Goal: Communication & Community: Share content

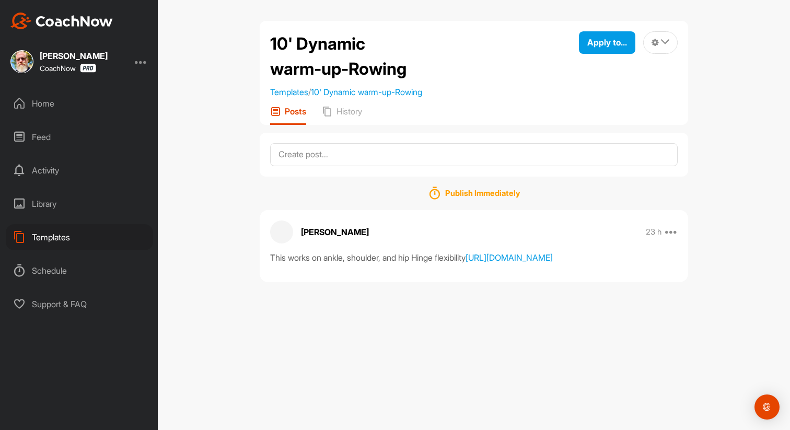
click at [41, 106] on div "Home" at bounding box center [79, 103] width 147 height 26
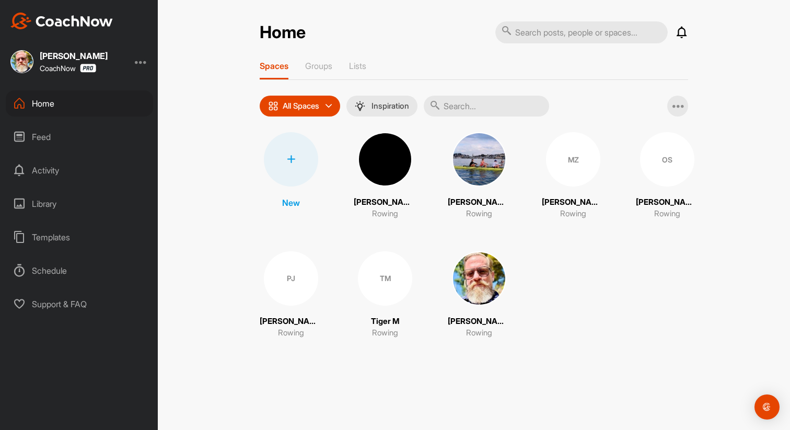
click at [675, 164] on div "OS" at bounding box center [667, 159] width 54 height 54
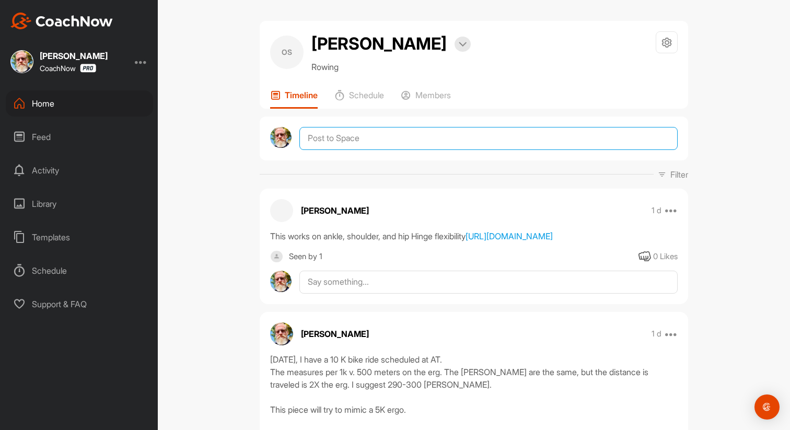
click at [401, 143] on textarea at bounding box center [488, 138] width 378 height 23
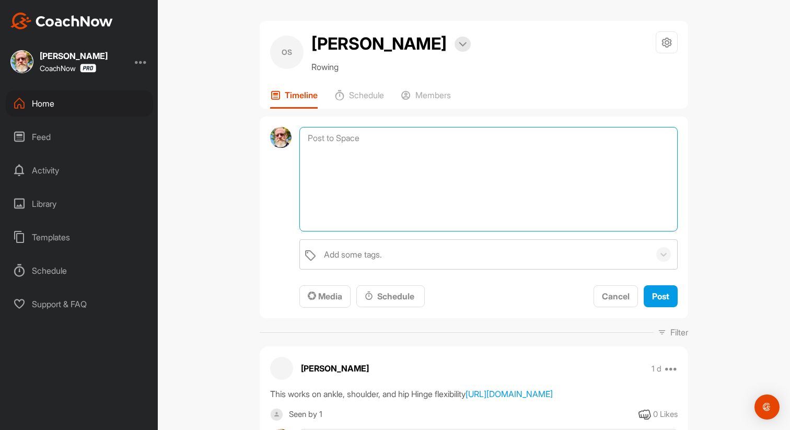
paste textarea "Mobility Don't do anything that will stress your back. 3*10 reps at 50% of Max …"
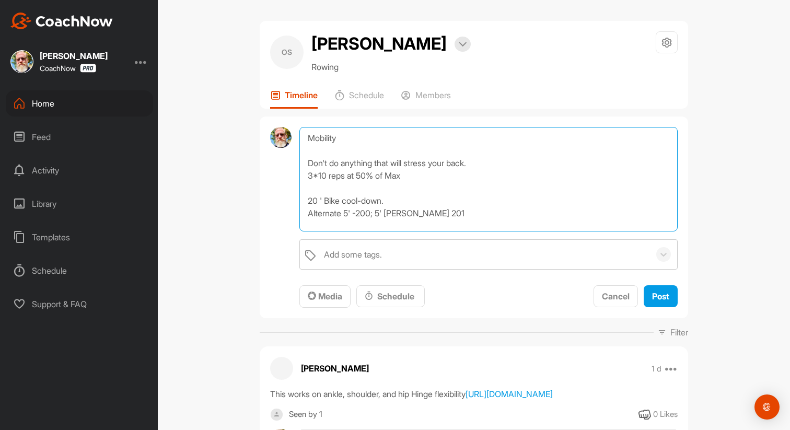
click at [351, 139] on textarea "Mobility Don't do anything that will stress your back. 3*10 reps at 50% of Max …" at bounding box center [488, 179] width 378 height 105
click at [309, 140] on textarea "Mobility Don't do anything that will stress your back. 3*10 reps at 50% of Max …" at bounding box center [488, 179] width 378 height 105
click at [375, 140] on textarea "20-25' Mobility Don't do anything that will stress your back. 3*10 reps at 50% …" at bounding box center [488, 179] width 378 height 105
click at [480, 164] on textarea "20-25' Mobility work Avoid activities that could strain your back. 3*10 reps at…" at bounding box center [488, 179] width 378 height 105
click at [307, 189] on textarea "20-25' Mobility work Avoid activities that could strain your back. We want to g…" at bounding box center [488, 179] width 378 height 105
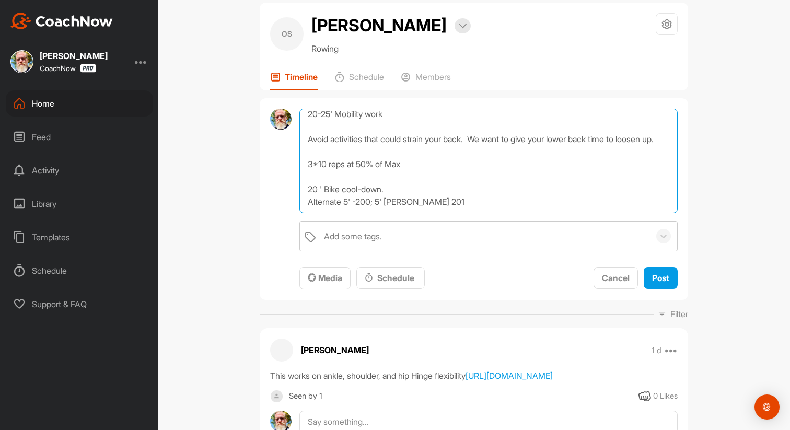
scroll to position [21, 0]
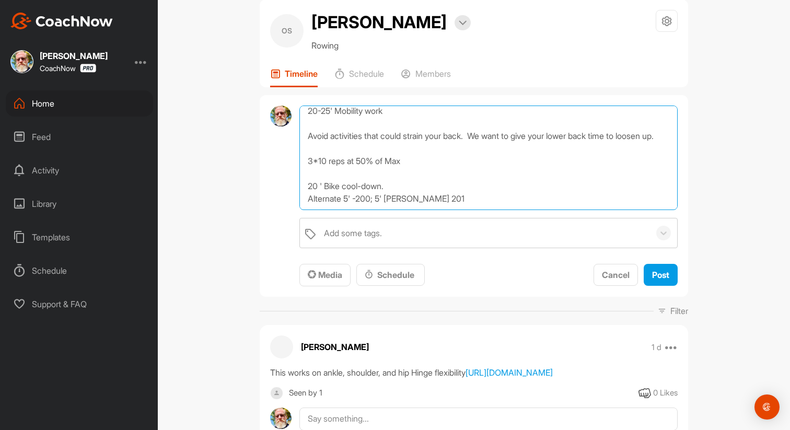
click at [444, 202] on textarea "20-25' Mobility work Avoid activities that could strain your back. We want to g…" at bounding box center [488, 158] width 378 height 105
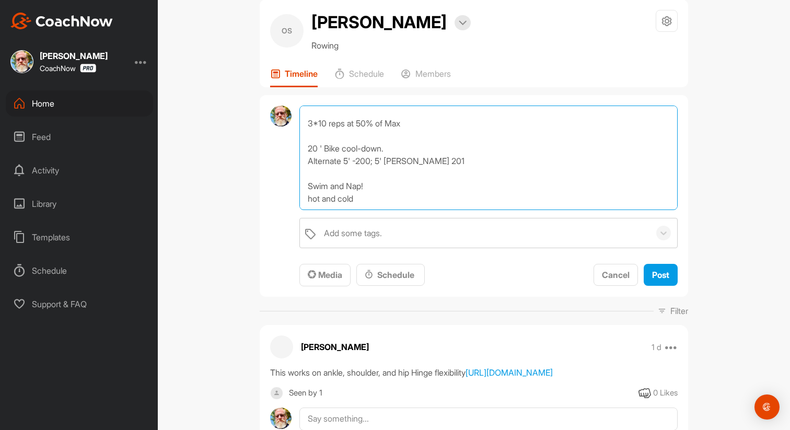
scroll to position [75, 0]
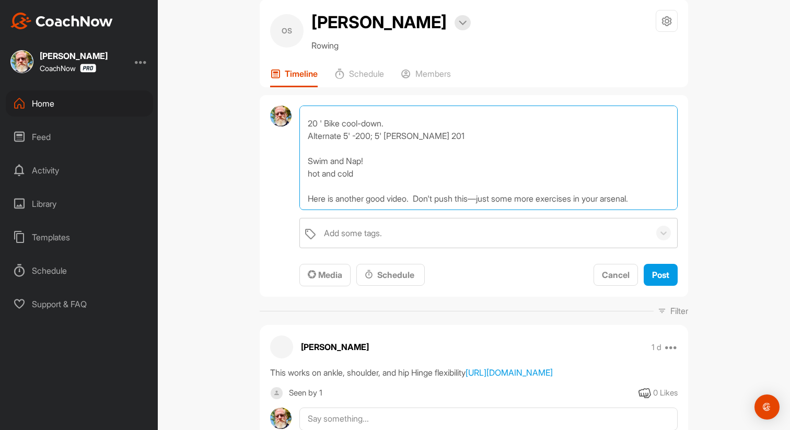
click at [666, 204] on textarea "20-25' Mobility work Avoid activities that could strain your back. We want to g…" at bounding box center [488, 158] width 378 height 105
paste textarea "[URL][DOMAIN_NAME]"
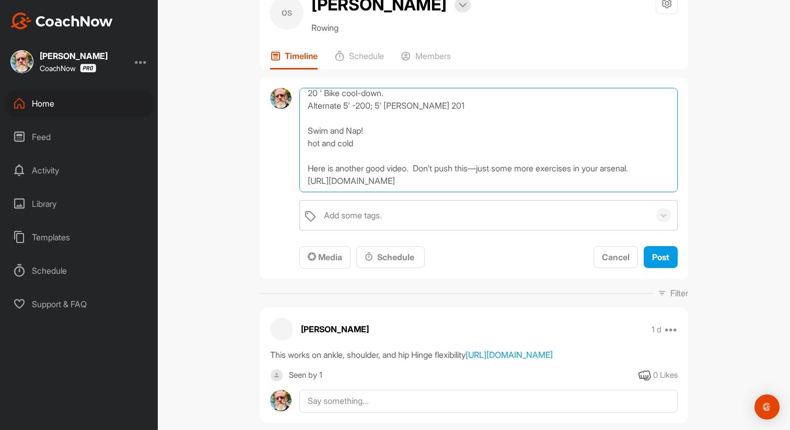
scroll to position [44, 0]
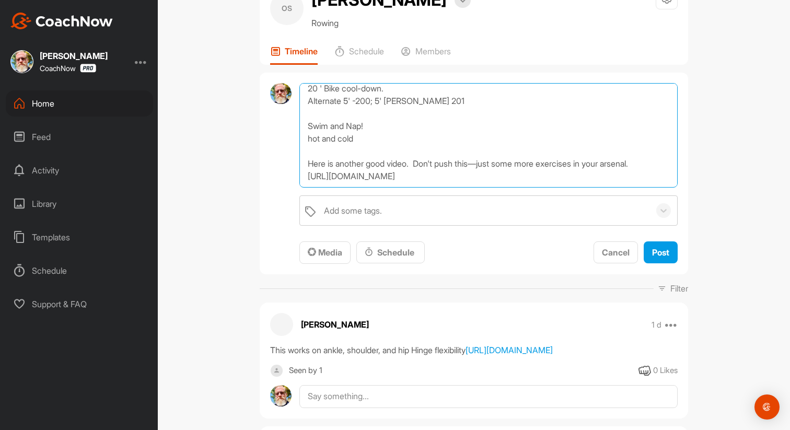
click at [305, 183] on textarea "20-25' Mobility work Avoid activities that could strain your back. We want to g…" at bounding box center [488, 135] width 378 height 105
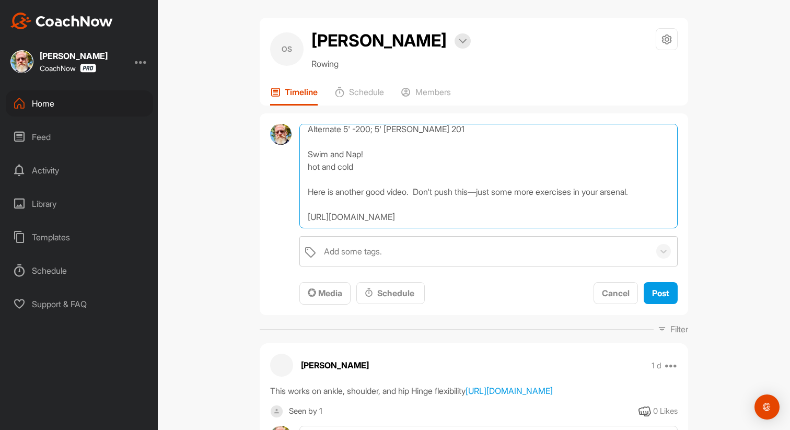
scroll to position [0, 0]
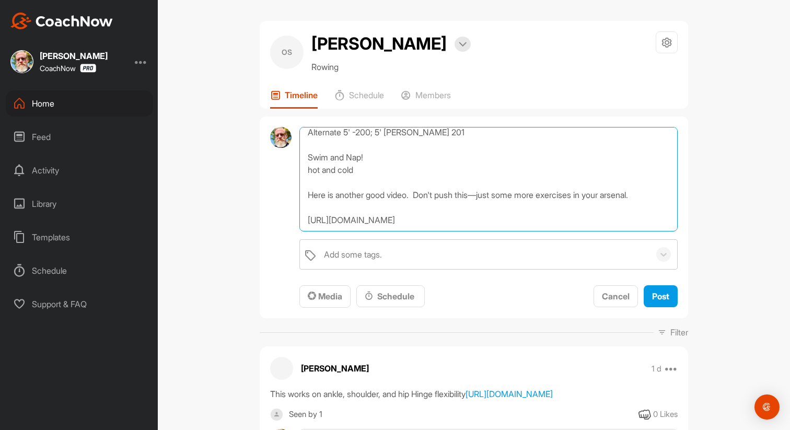
type textarea "20-25' Mobility work Avoid activities that could strain your back. We want to g…"
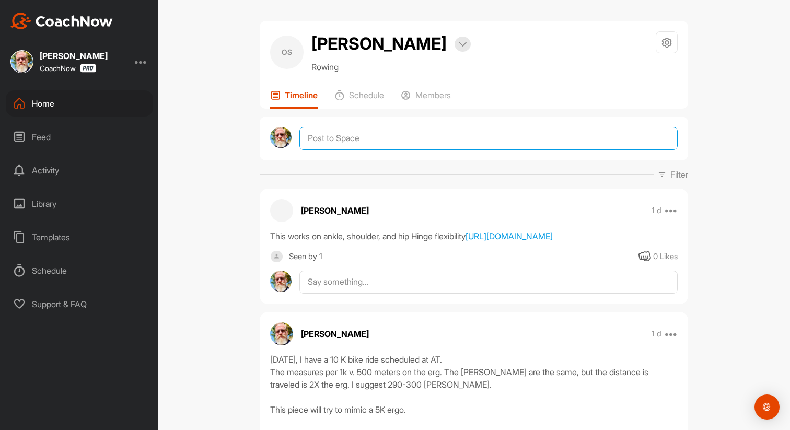
click at [326, 145] on textarea at bounding box center [488, 138] width 378 height 23
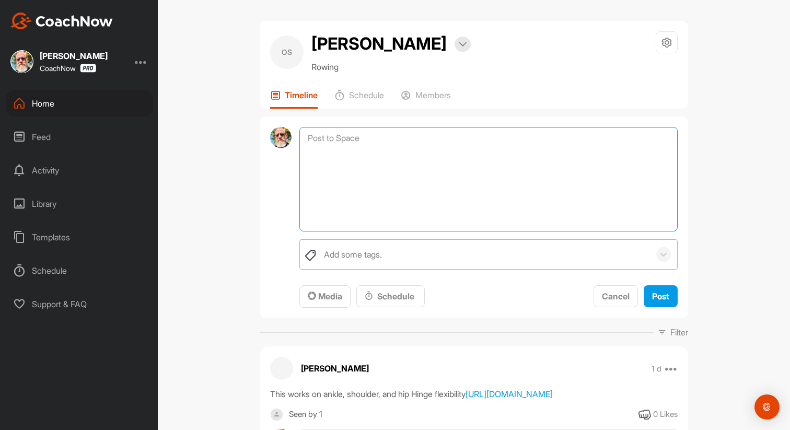
paste textarea "[URL][DOMAIN_NAME]"
click at [304, 137] on textarea "[URL][DOMAIN_NAME]" at bounding box center [488, 179] width 378 height 105
click at [313, 137] on textarea "[URL][DOMAIN_NAME]" at bounding box center [488, 179] width 378 height 105
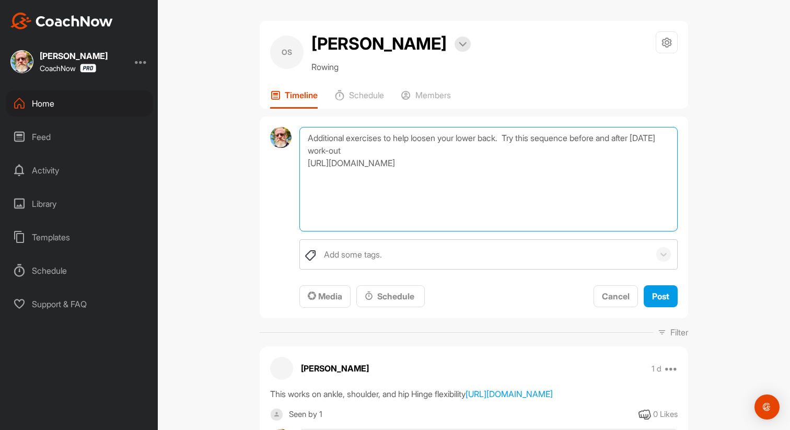
click at [402, 150] on textarea "Additional exercises to help loosen your lower back. Try this sequence before a…" at bounding box center [488, 179] width 378 height 105
click at [433, 179] on textarea "Additional exercises to help loosen your lower back. Try this sequence before a…" at bounding box center [488, 179] width 378 height 105
click at [430, 177] on textarea "Additional exercises to help loosen your lower back. You can try this sequence …" at bounding box center [488, 179] width 378 height 105
paste textarea "Mobility Don't do anything that will stress your back. 3*10 reps at 50% of Max …"
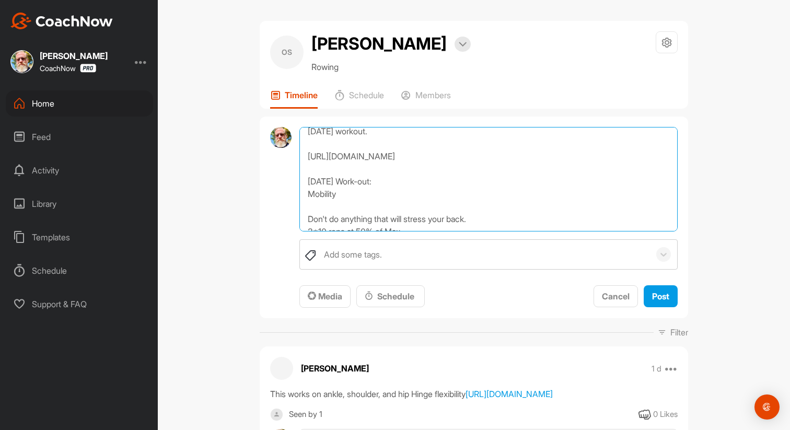
scroll to position [25, 0]
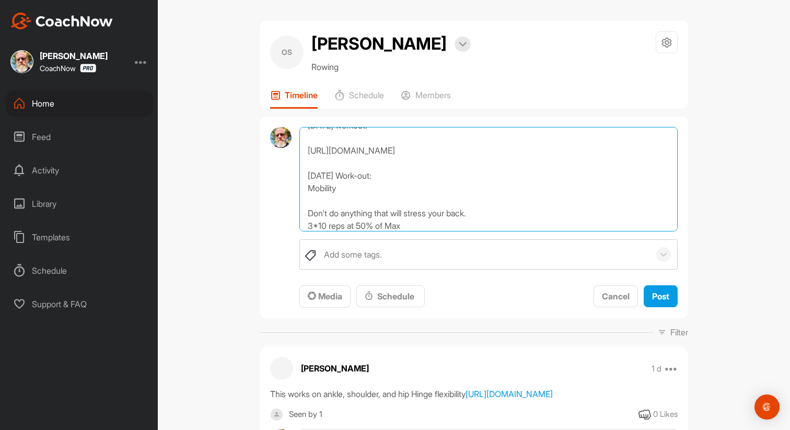
click at [344, 189] on textarea "Additional exercises to help loosen your lower back. You can try this sequence …" at bounding box center [488, 179] width 378 height 105
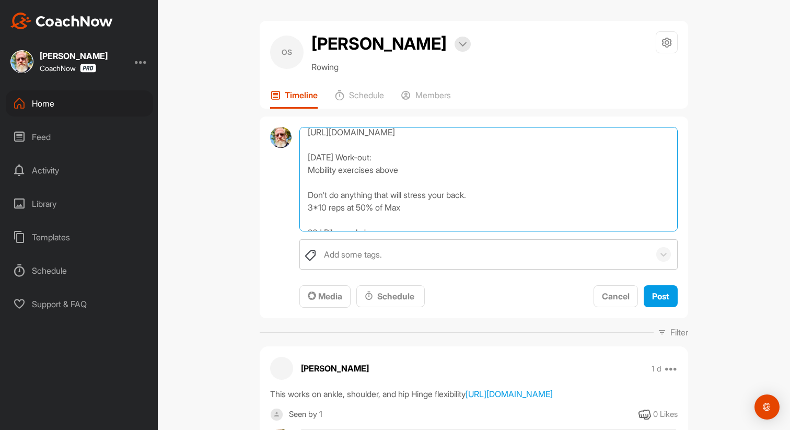
scroll to position [46, 0]
click at [478, 196] on textarea "Additional exercises to help loosen your lower back. You can try this sequence …" at bounding box center [488, 179] width 378 height 105
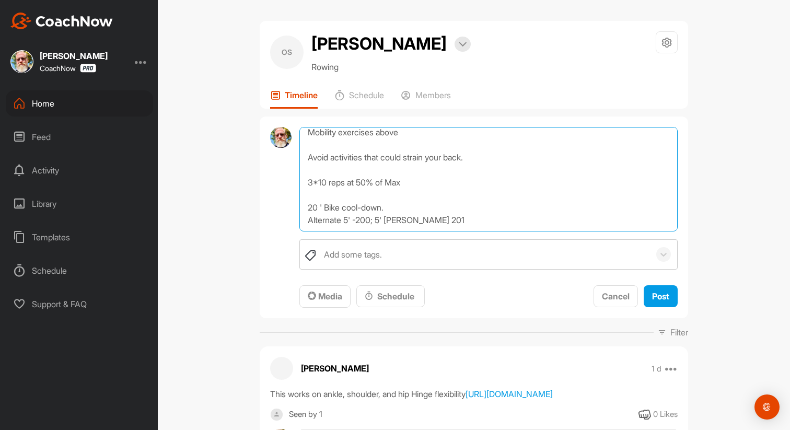
scroll to position [91, 0]
click at [415, 176] on textarea "Additional exercises to help loosen your lower back. You can try this sequence …" at bounding box center [488, 179] width 378 height 105
click at [425, 196] on textarea "Additional exercises to help loosen your lower back. You can try this sequence …" at bounding box center [488, 179] width 378 height 105
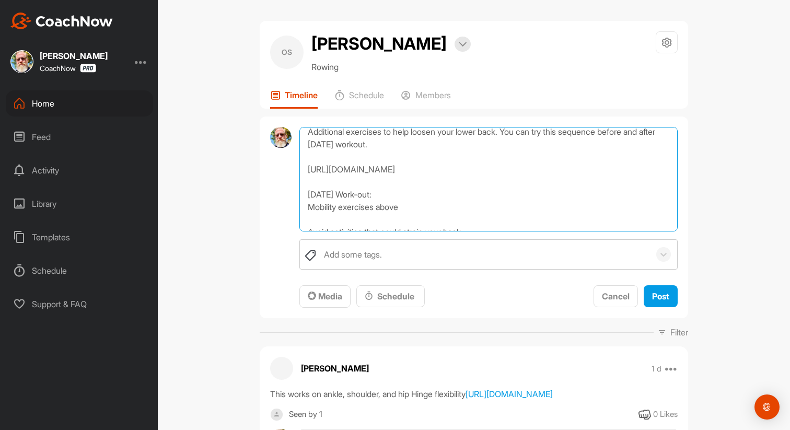
scroll to position [0, 0]
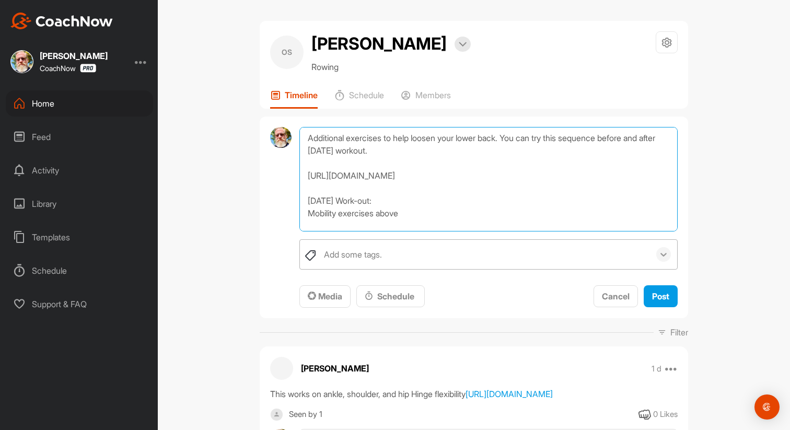
type textarea "Additional exercises to help loosen your lower back. You can try this sequence …"
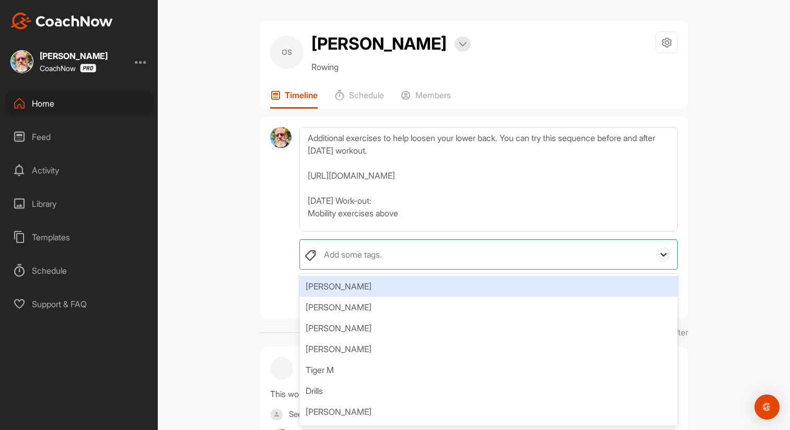
click at [668, 250] on icon at bounding box center [663, 254] width 10 height 10
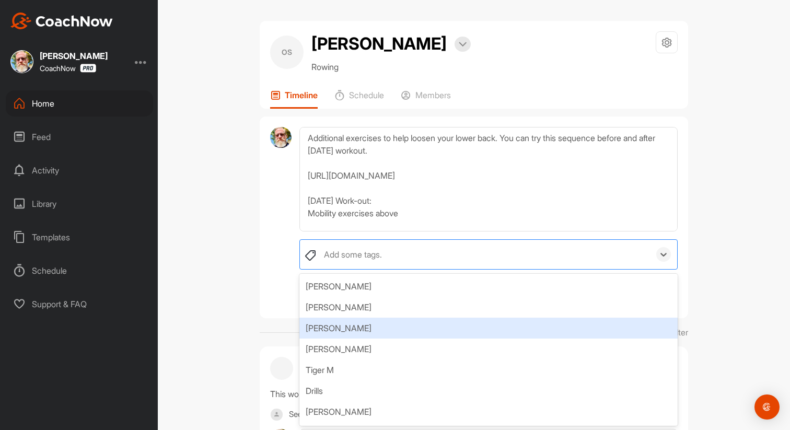
click at [539, 321] on div "[PERSON_NAME]" at bounding box center [488, 328] width 378 height 21
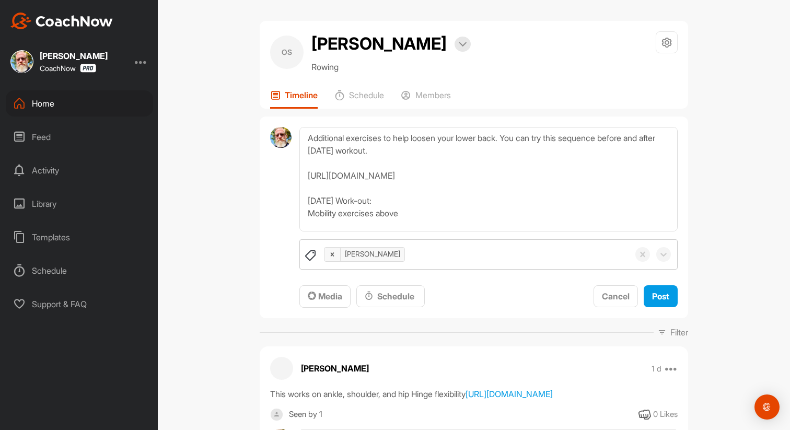
click at [210, 283] on div "OS [PERSON_NAME] S Bookings Rowing Space Settings Your Notifications Timeline S…" at bounding box center [474, 215] width 632 height 430
click at [666, 299] on span "Post" at bounding box center [660, 296] width 17 height 10
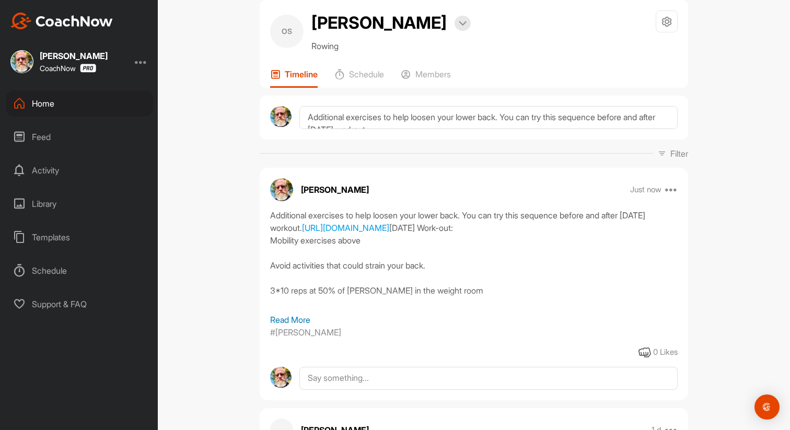
scroll to position [24, 0]
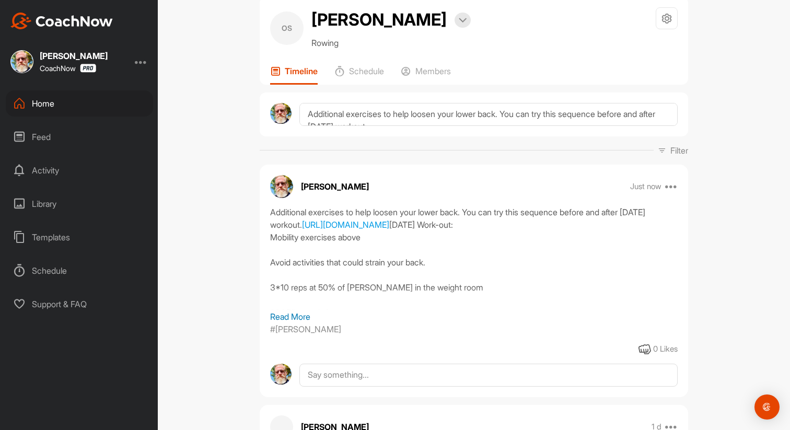
click at [58, 104] on div "Home" at bounding box center [79, 103] width 147 height 26
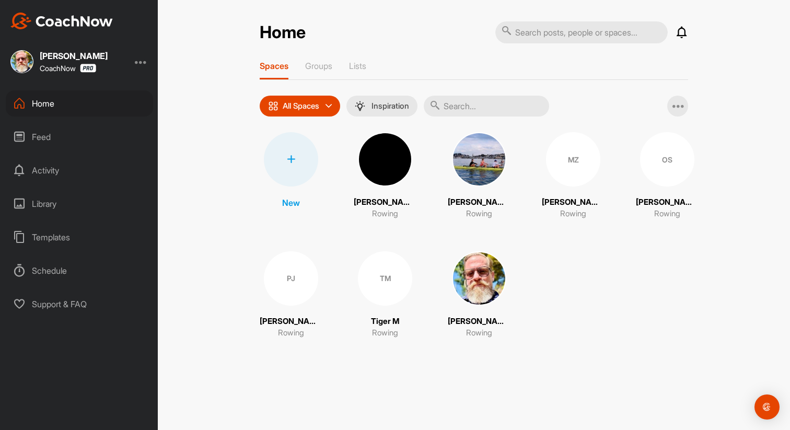
click at [480, 154] on img at bounding box center [479, 159] width 54 height 54
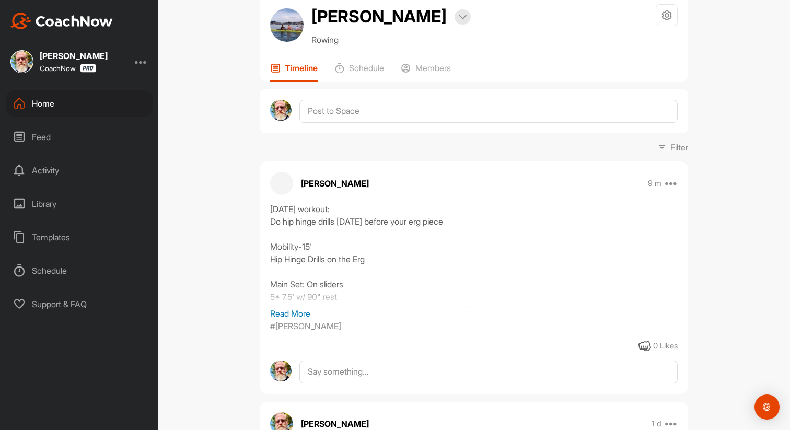
scroll to position [30, 0]
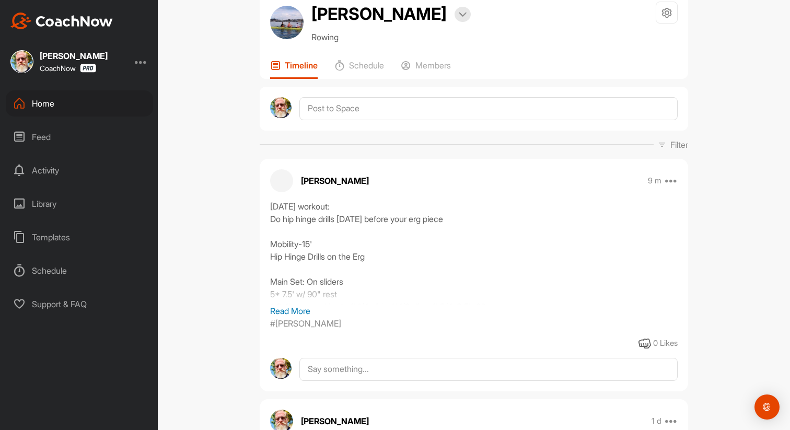
click at [303, 313] on p "Read More" at bounding box center [474, 311] width 408 height 13
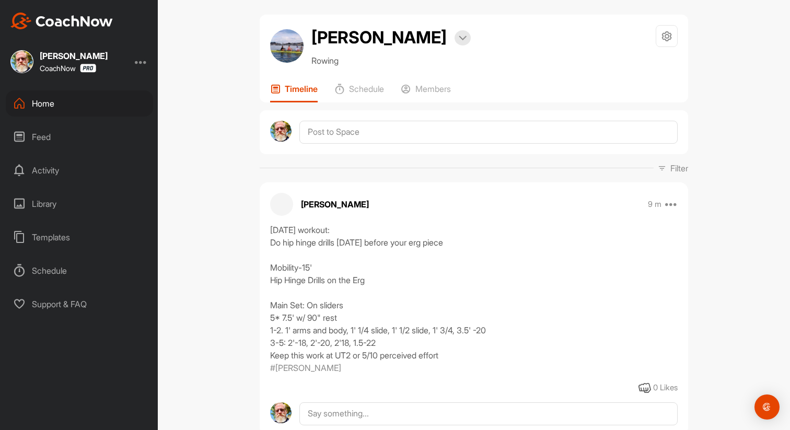
scroll to position [0, 0]
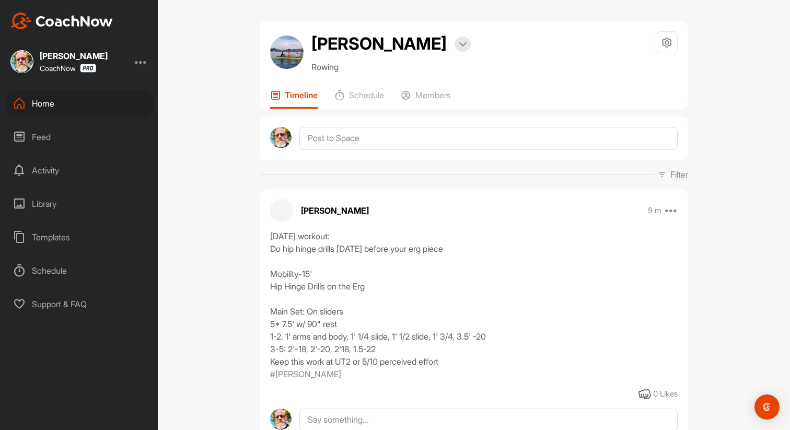
click at [53, 134] on div "Feed" at bounding box center [79, 137] width 147 height 26
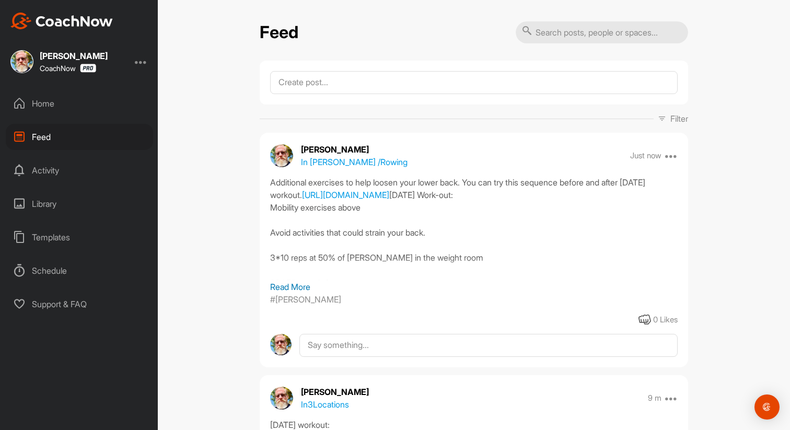
click at [33, 101] on div "Home" at bounding box center [79, 103] width 147 height 26
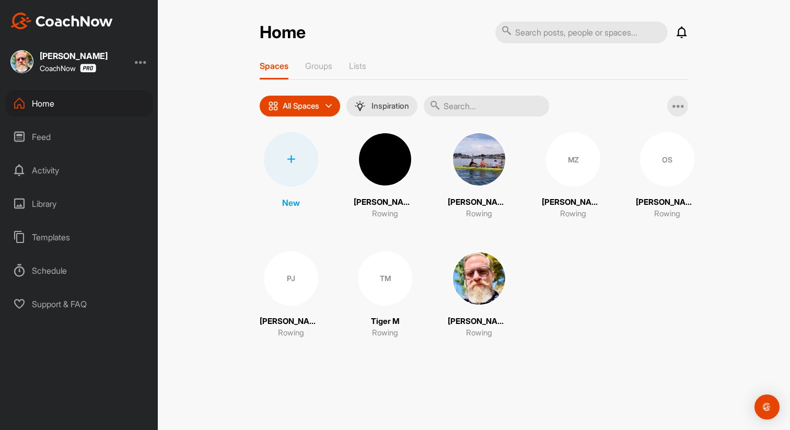
click at [378, 272] on div "TM" at bounding box center [385, 278] width 54 height 54
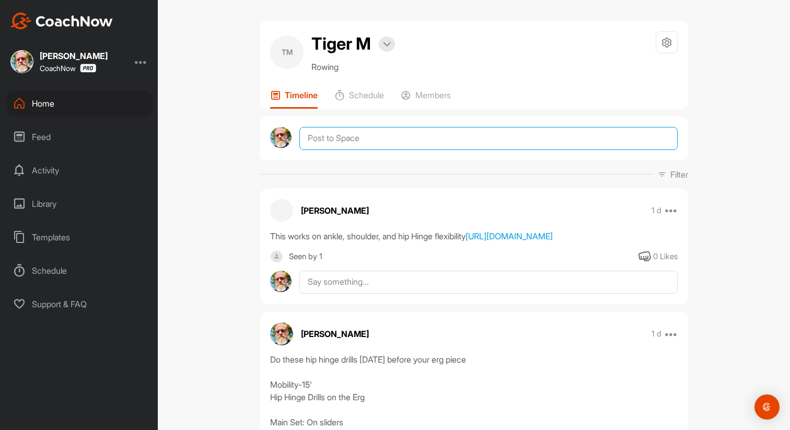
click at [343, 142] on textarea at bounding box center [488, 138] width 378 height 23
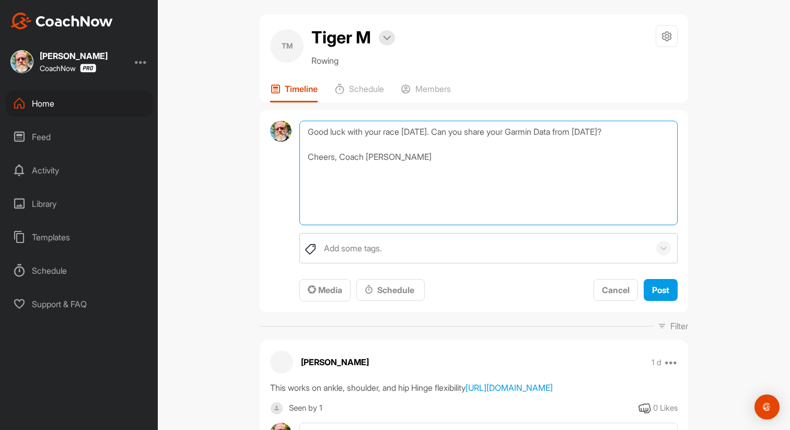
scroll to position [7, 0]
type textarea "Good luck with your race [DATE]. Can you share your Garmin Data from [DATE]? Ch…"
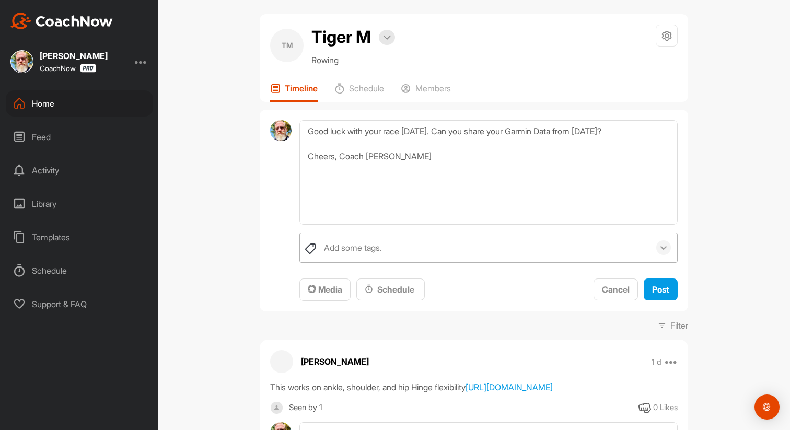
click at [660, 248] on icon at bounding box center [663, 247] width 10 height 10
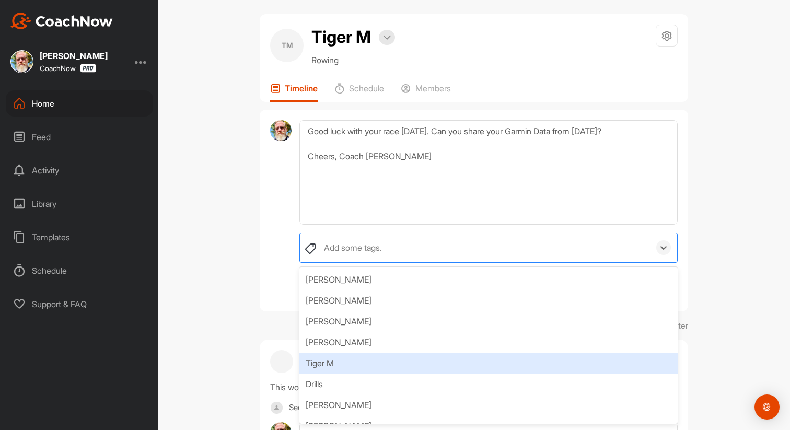
click at [499, 354] on div "Tiger M" at bounding box center [488, 363] width 378 height 21
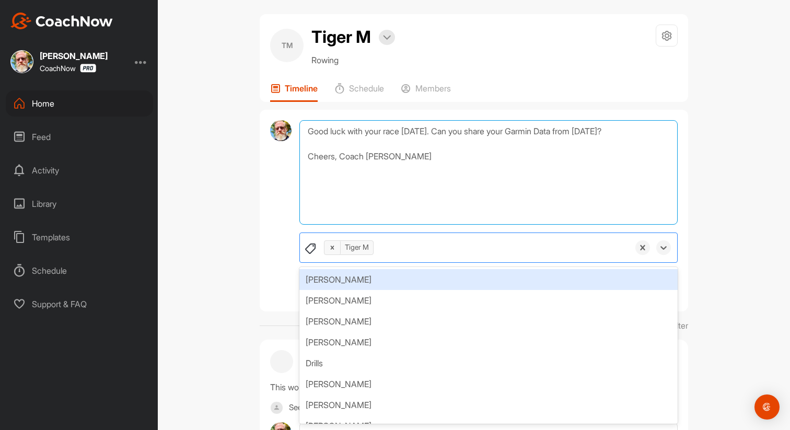
click at [604, 188] on textarea "Good luck with your race [DATE]. Can you share your Garmin Data from [DATE]? Ch…" at bounding box center [488, 172] width 378 height 105
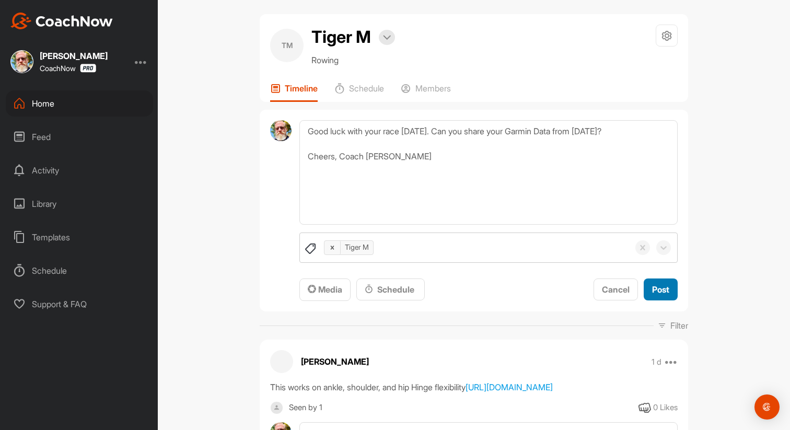
click at [657, 290] on span "Post" at bounding box center [660, 289] width 17 height 10
